Goal: Task Accomplishment & Management: Use online tool/utility

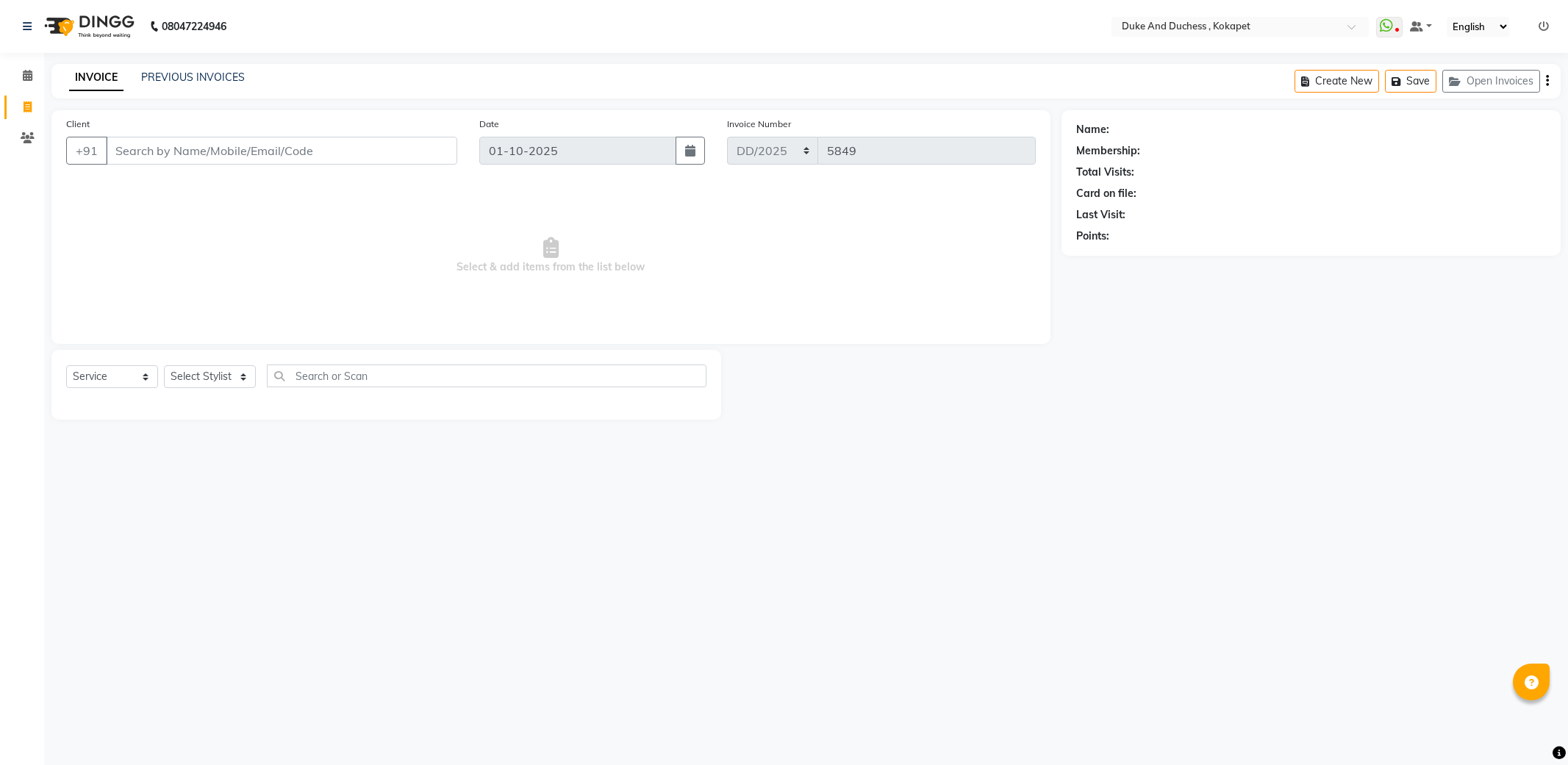
select select "service"
click at [217, 375] on select "Select Stylist Admin [PERSON_NAME] [PERSON_NAME] & Duchess [PERSON_NAME] [PERSO…" at bounding box center [210, 377] width 92 height 23
select select "91316"
click at [164, 366] on select "Select Stylist Admin [PERSON_NAME] [PERSON_NAME] & Duchess [PERSON_NAME] [PERSO…" at bounding box center [210, 377] width 92 height 23
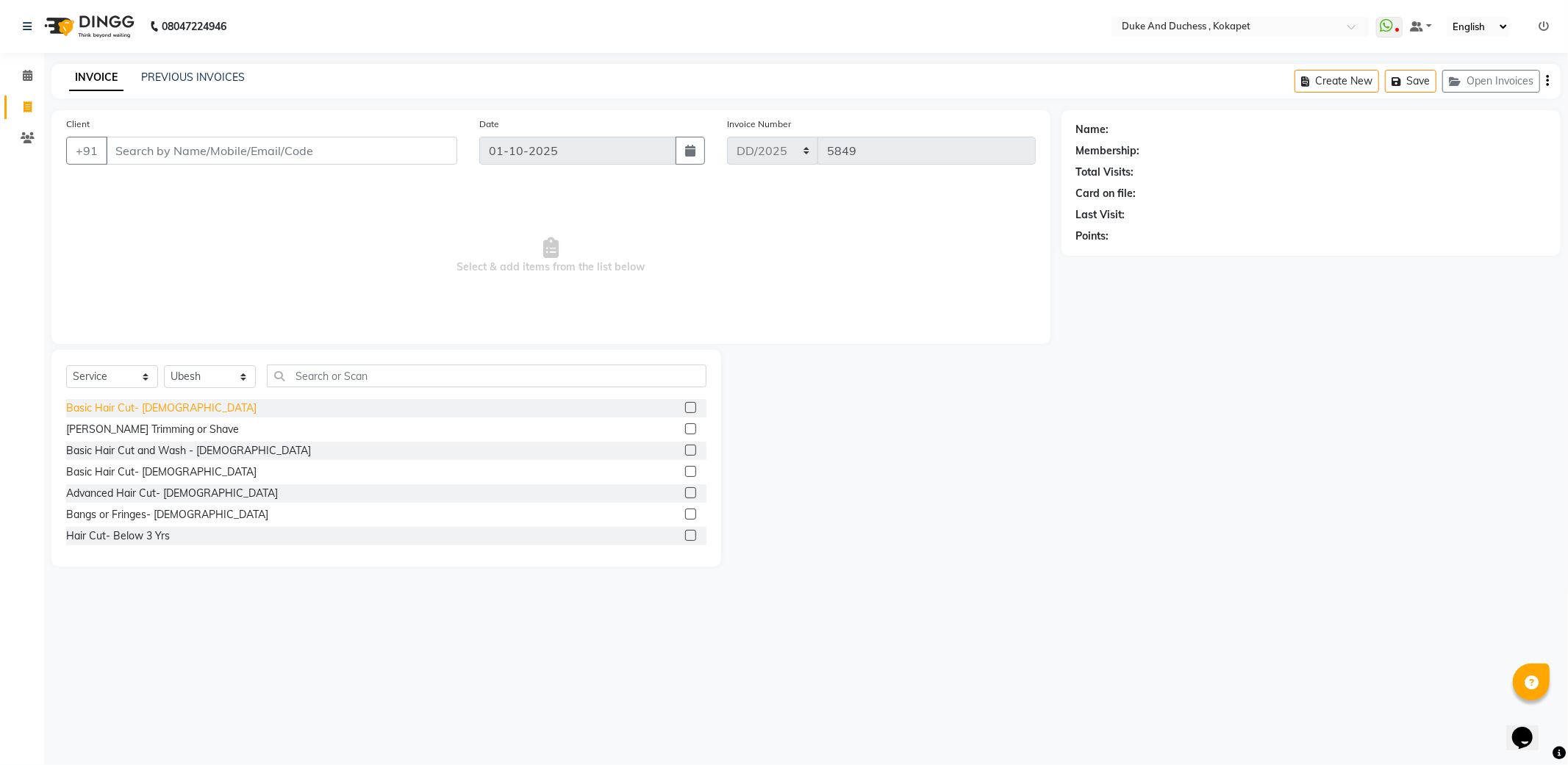
click at [152, 409] on div "Basic Hair Cut- [DEMOGRAPHIC_DATA]" at bounding box center [162, 408] width 191 height 15
checkbox input "false"
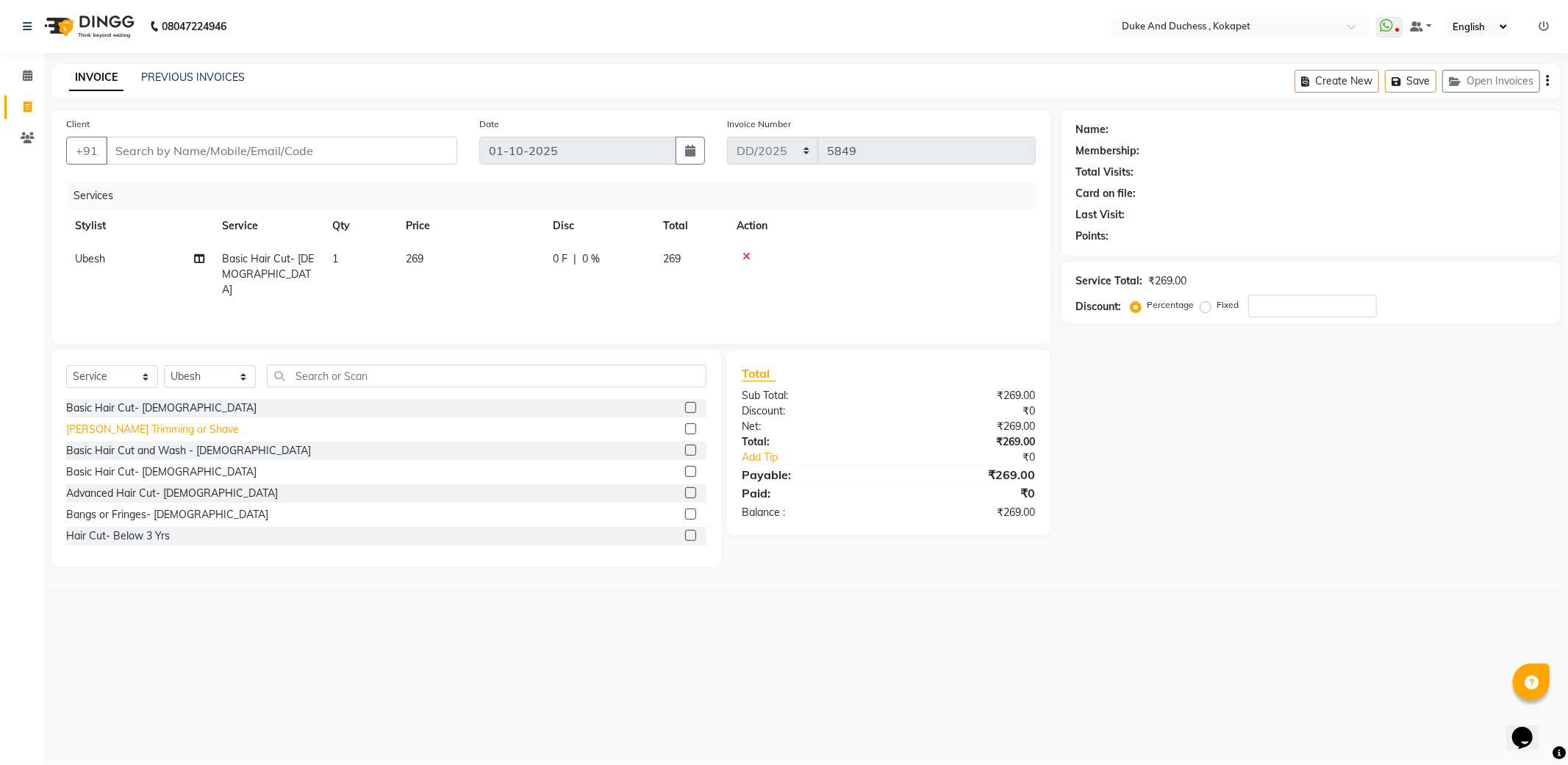
click at [129, 428] on div "[PERSON_NAME] Trimming or Shave" at bounding box center [153, 429] width 173 height 15
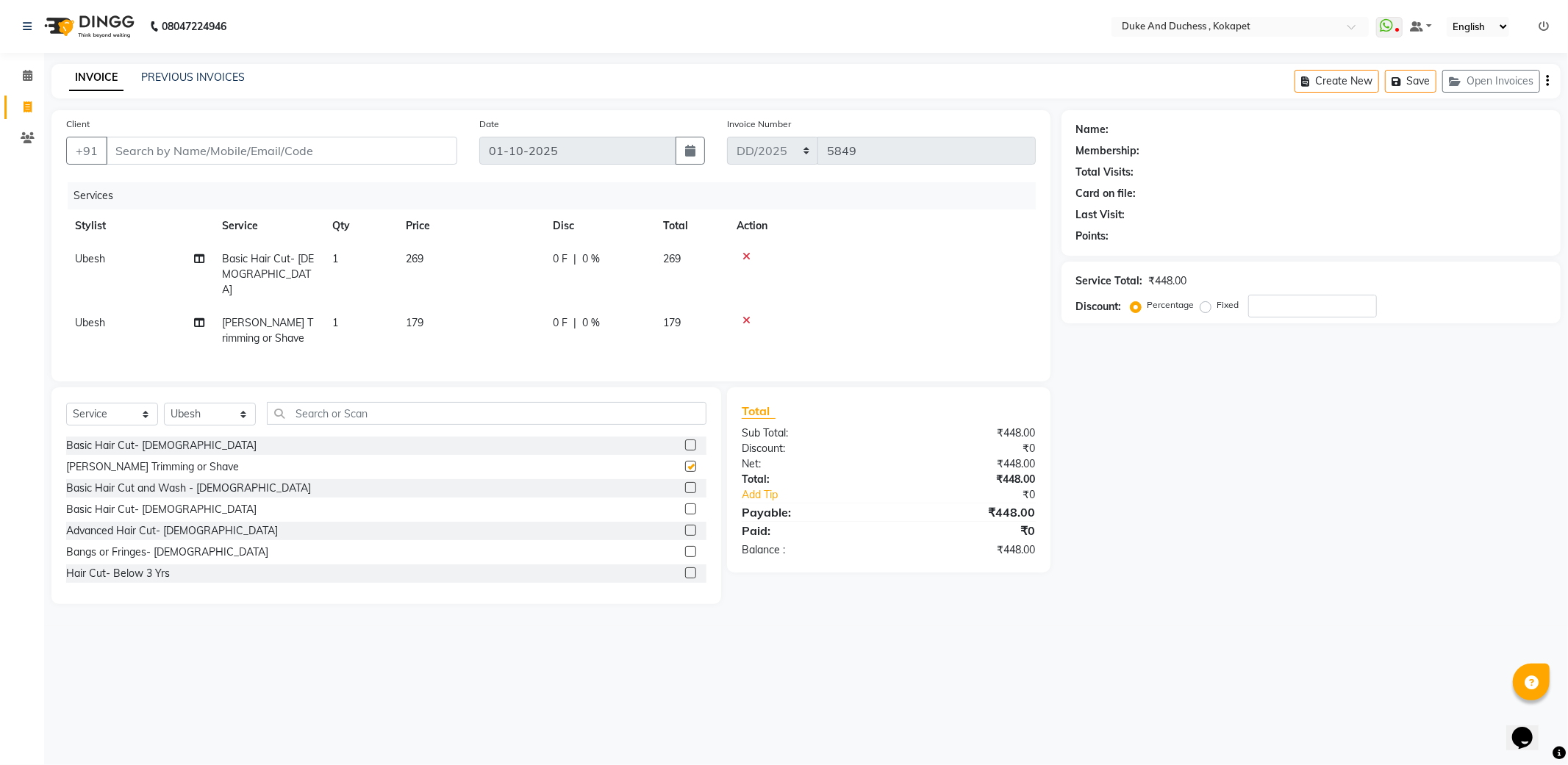
checkbox input "false"
click at [333, 154] on input "Client" at bounding box center [281, 150] width 352 height 28
click at [295, 140] on input "Client" at bounding box center [281, 150] width 352 height 28
type input "9"
type input "0"
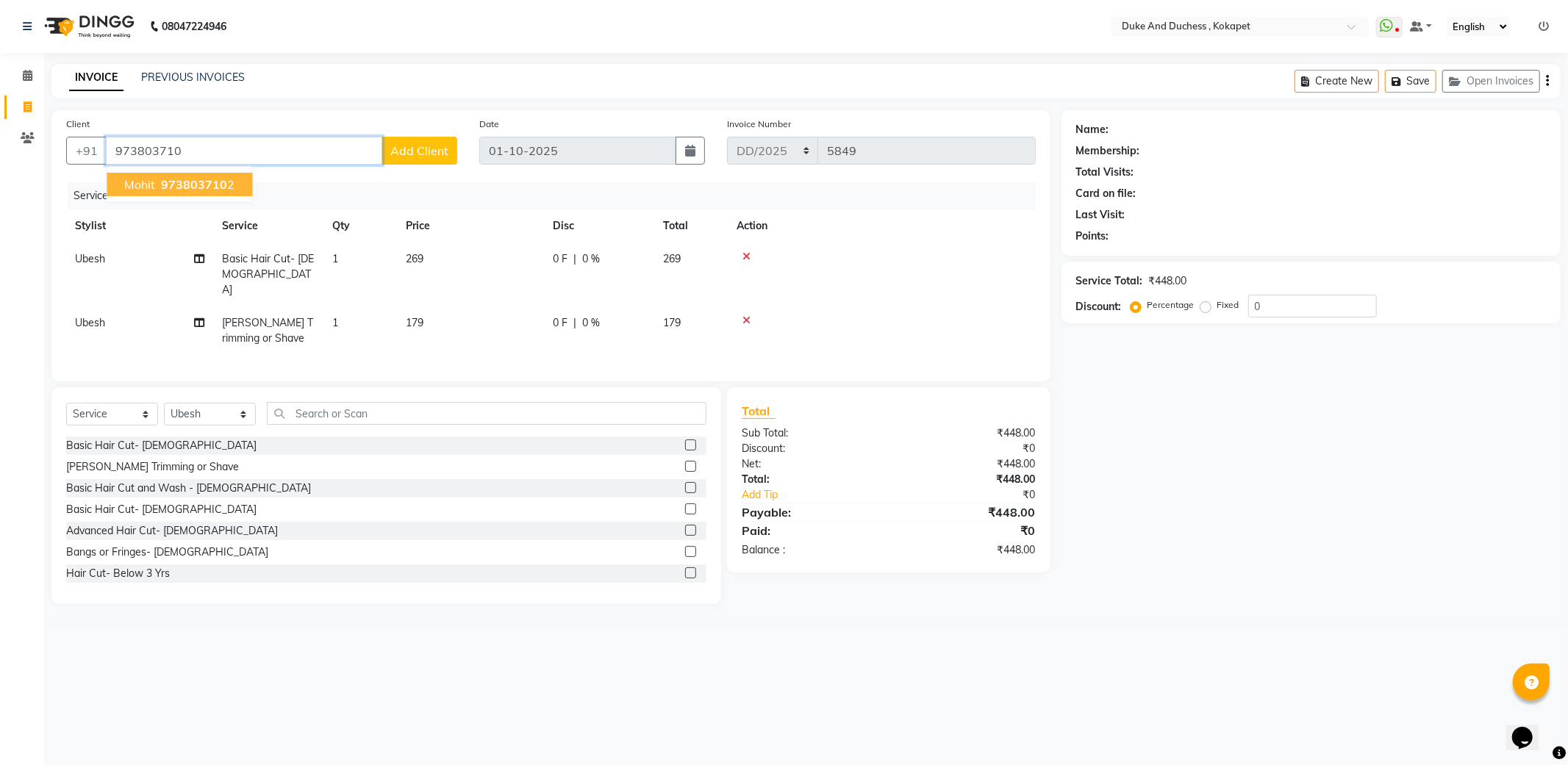
click at [204, 182] on span "973803710" at bounding box center [194, 184] width 66 height 14
type input "9738037102"
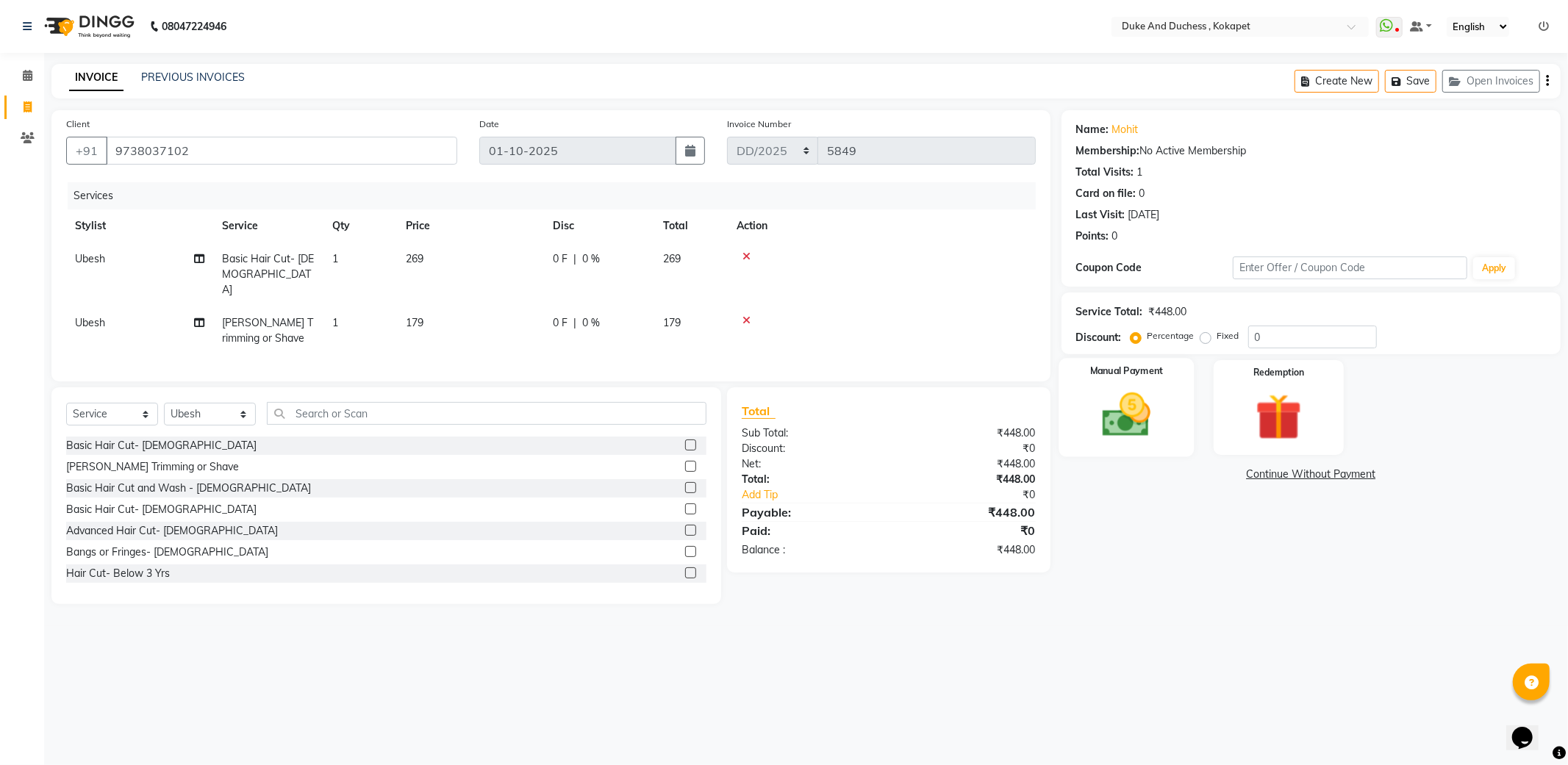
click at [1165, 432] on img at bounding box center [1126, 415] width 79 height 56
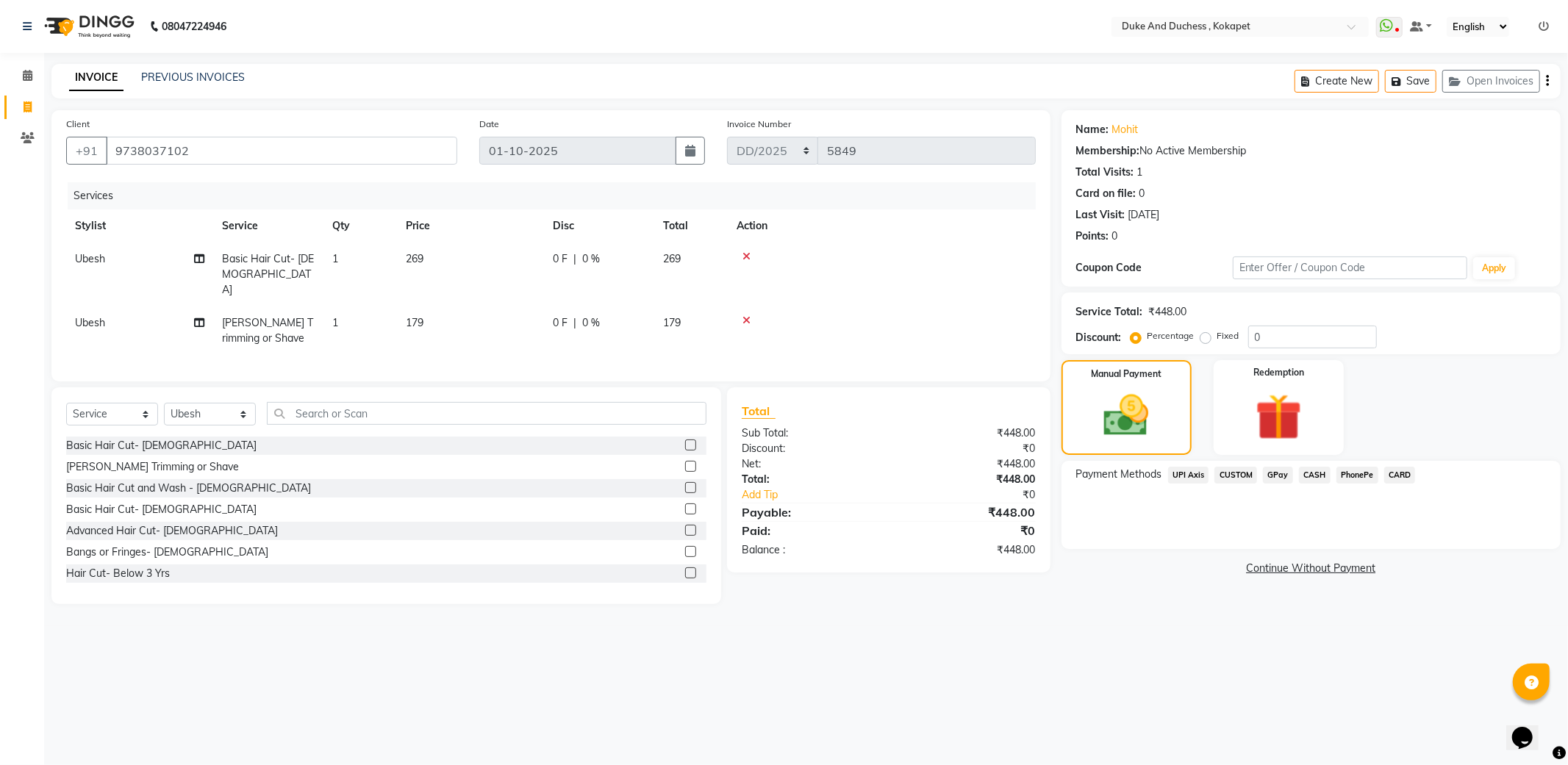
click at [1353, 474] on span "PhonePe" at bounding box center [1357, 475] width 42 height 17
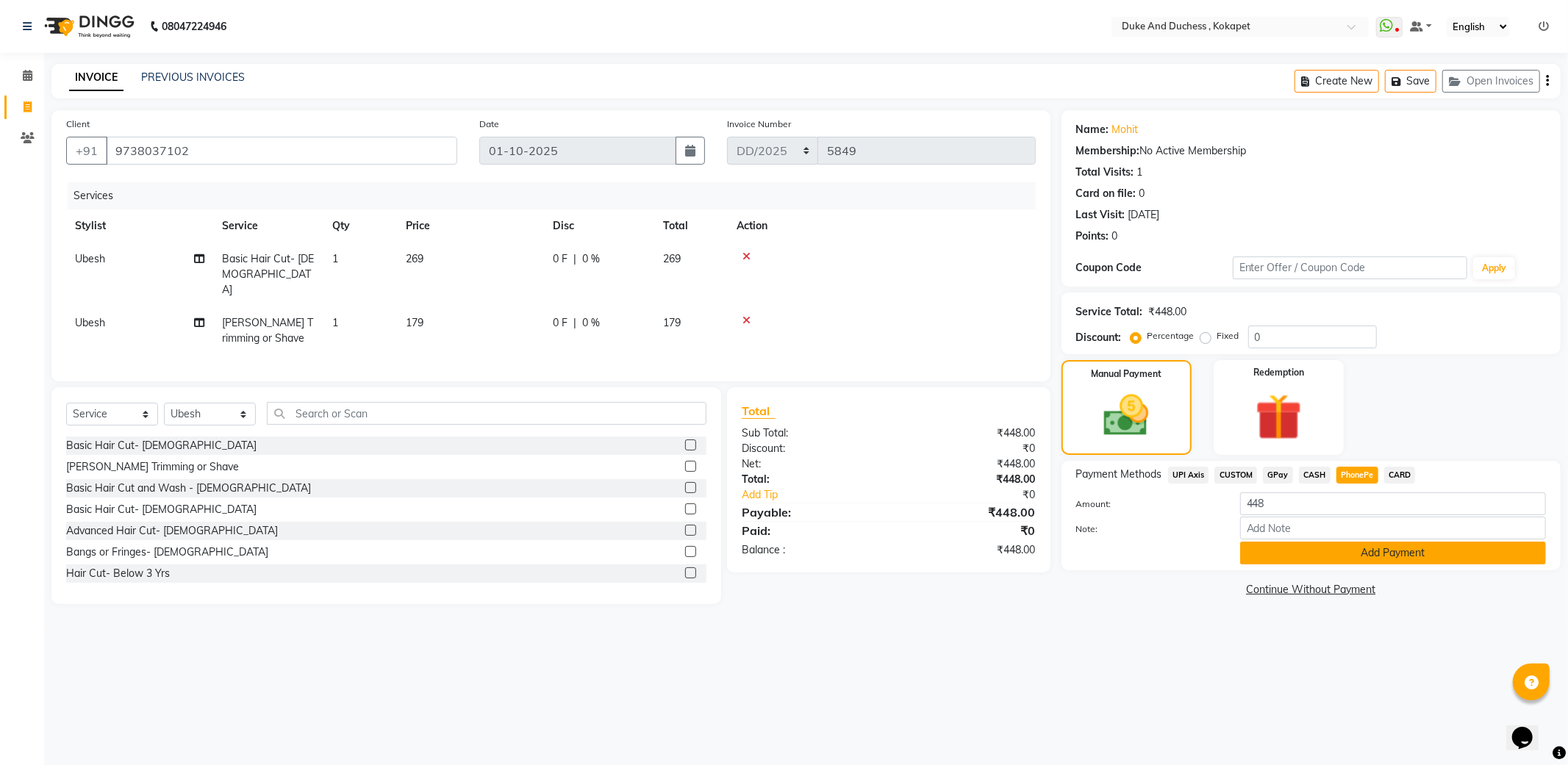
click at [1312, 552] on button "Add Payment" at bounding box center [1393, 553] width 306 height 23
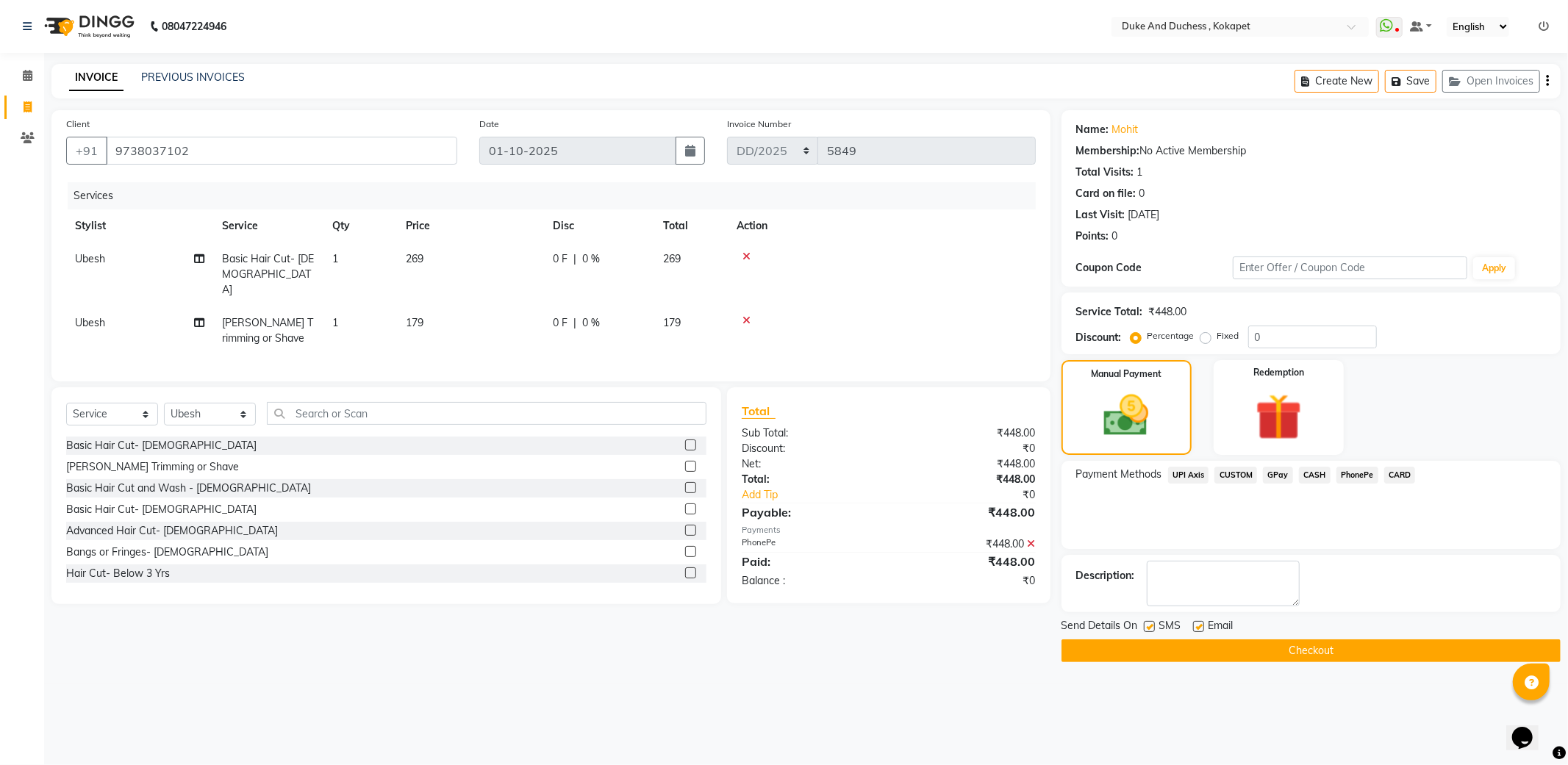
click at [1236, 644] on button "Checkout" at bounding box center [1311, 651] width 499 height 23
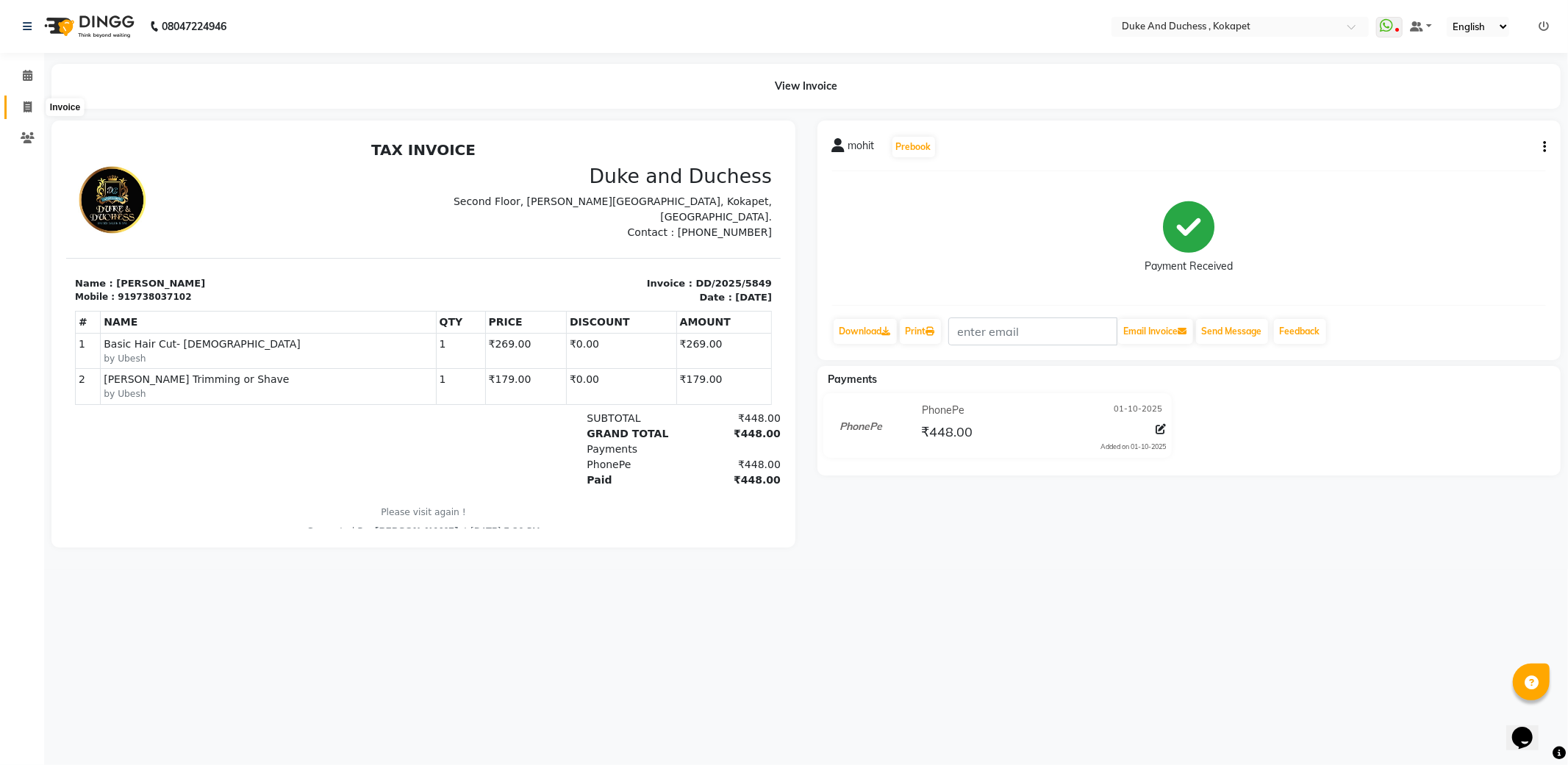
click at [27, 104] on icon at bounding box center [27, 107] width 8 height 11
select select "service"
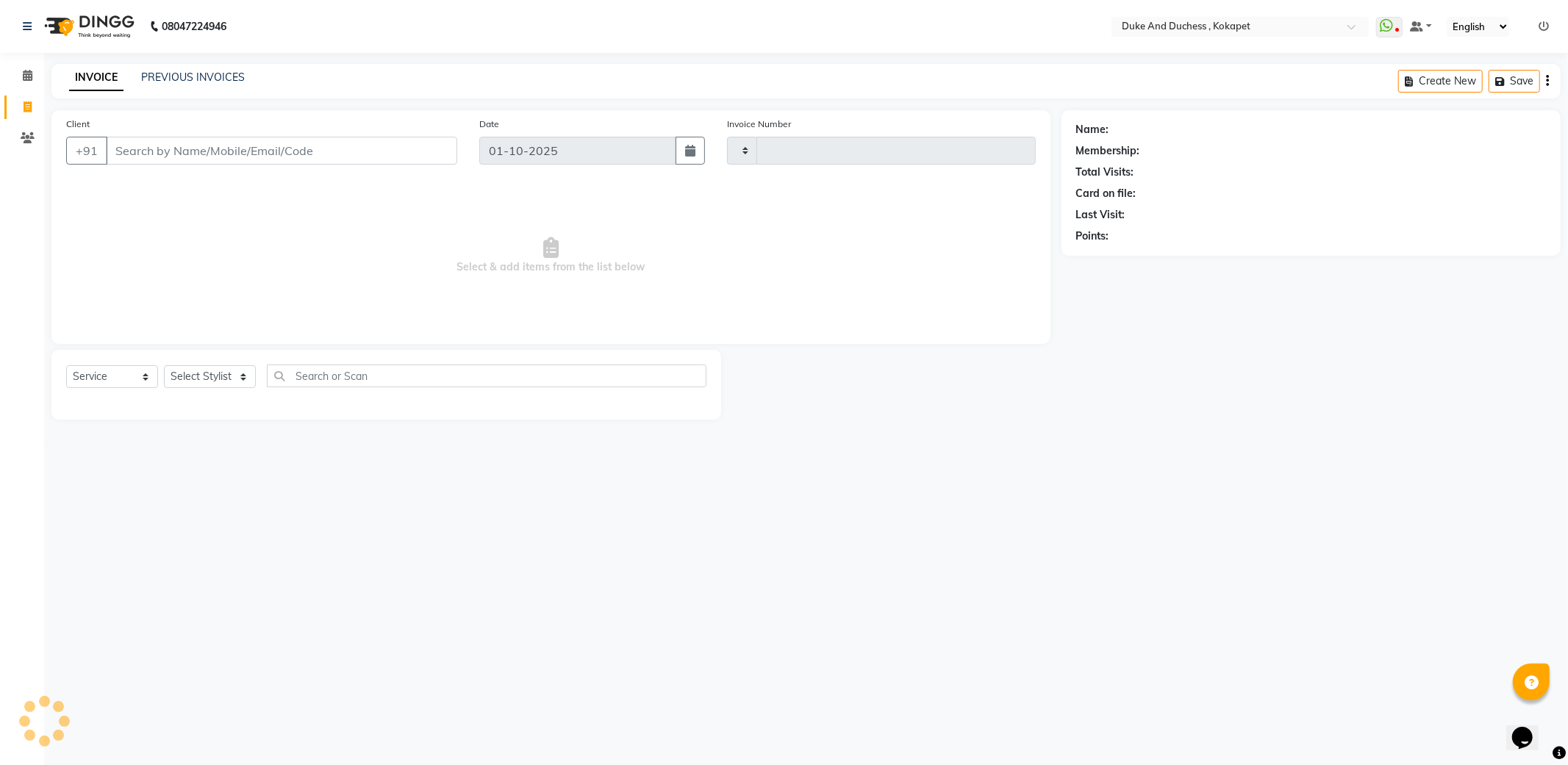
type input "5850"
select select "5687"
click at [216, 77] on link "PREVIOUS INVOICES" at bounding box center [193, 77] width 104 height 13
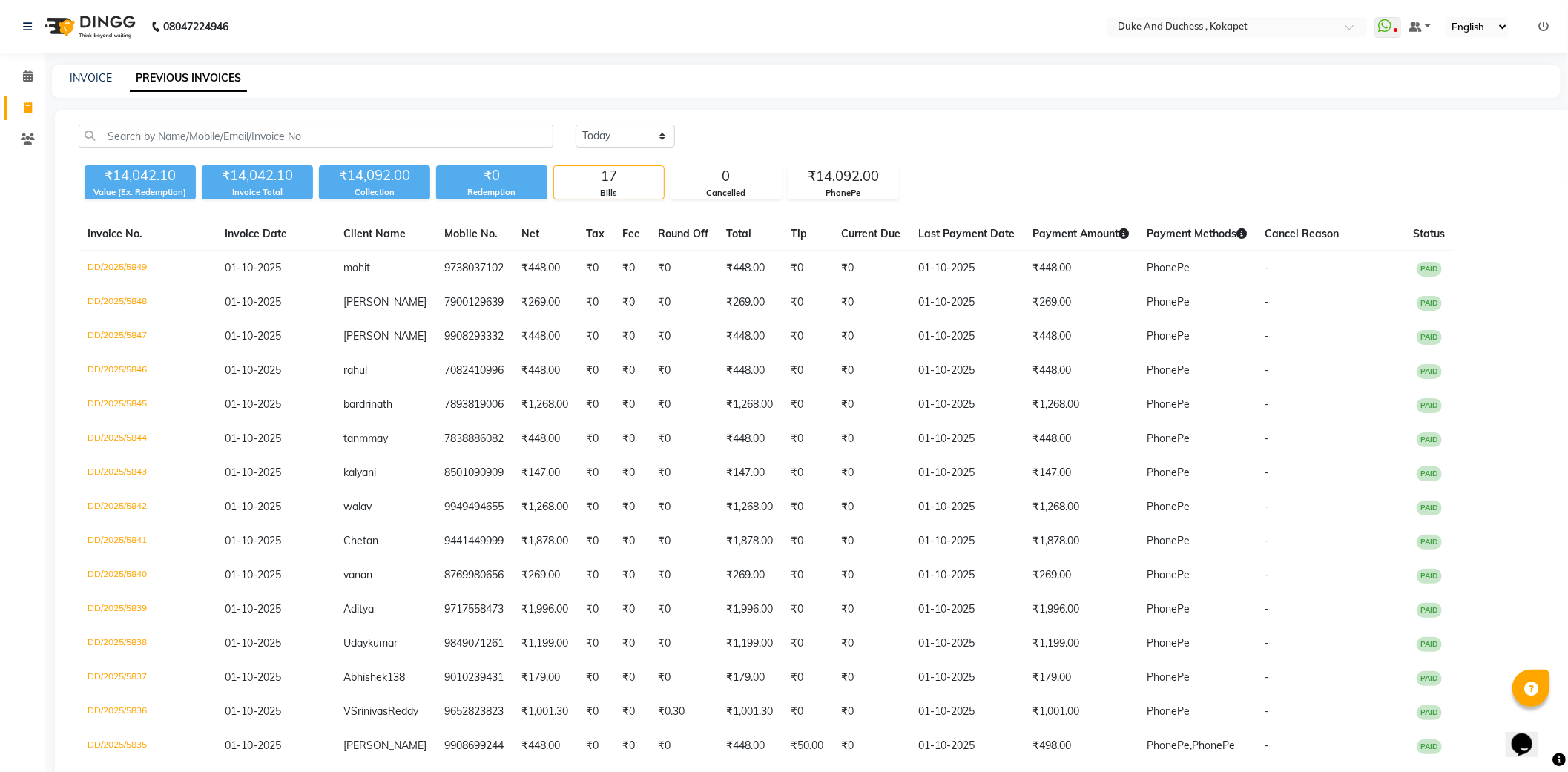
click at [936, 139] on div "[DATE] [DATE] Custom Range" at bounding box center [1062, 136] width 972 height 23
click at [87, 72] on link "INVOICE" at bounding box center [91, 78] width 42 height 13
select select "service"
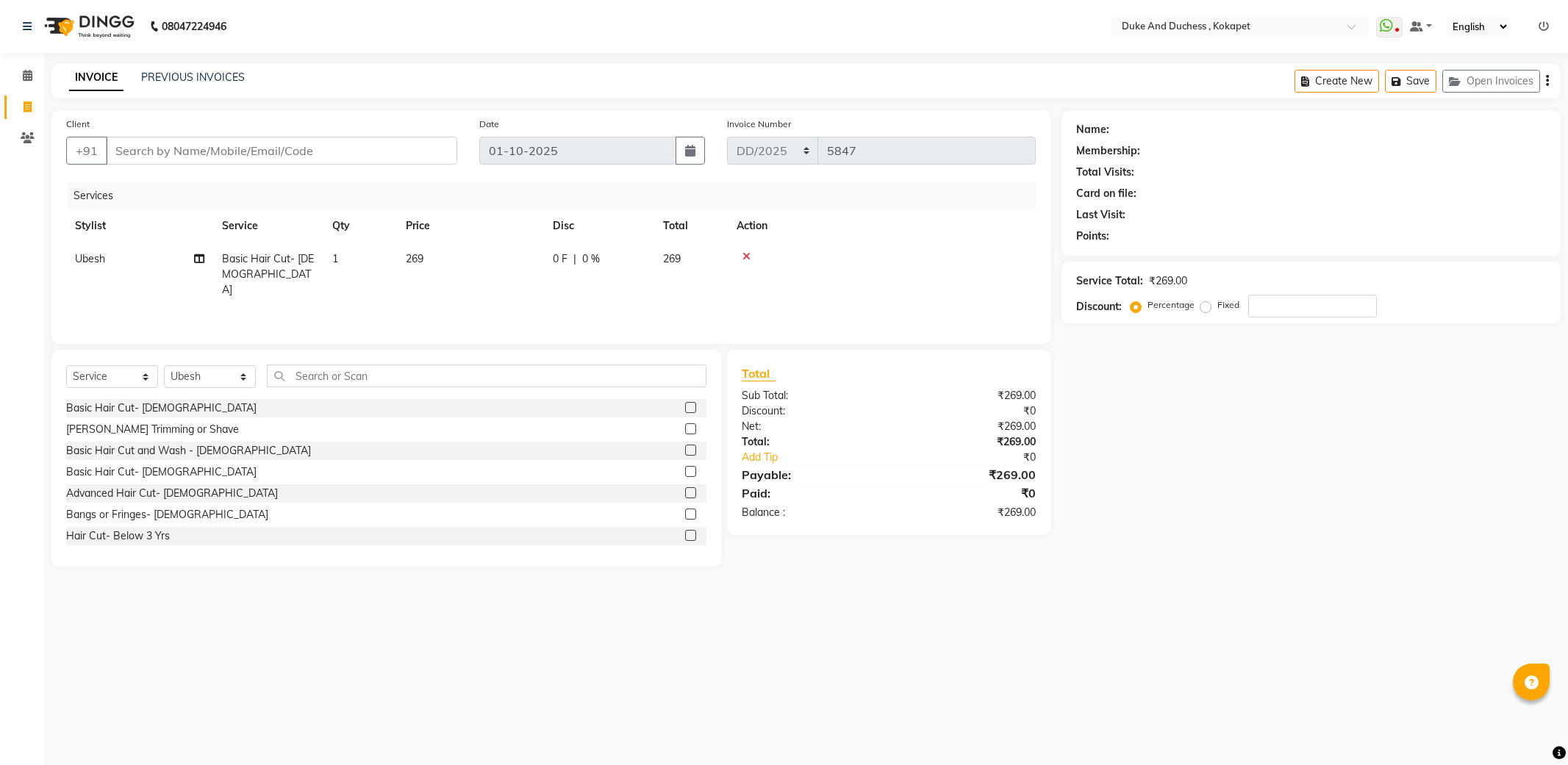
select select "service"
select select "91316"
